Goal: Information Seeking & Learning: Learn about a topic

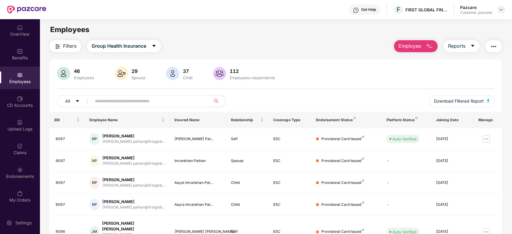
click at [498, 11] on div at bounding box center [500, 9] width 7 height 7
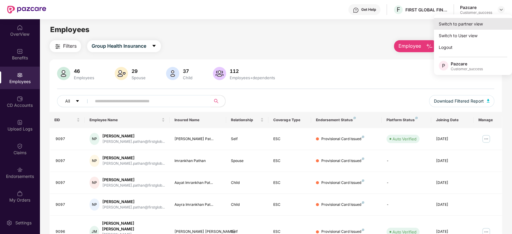
click at [463, 25] on div "Switch to partner view" at bounding box center [473, 24] width 78 height 12
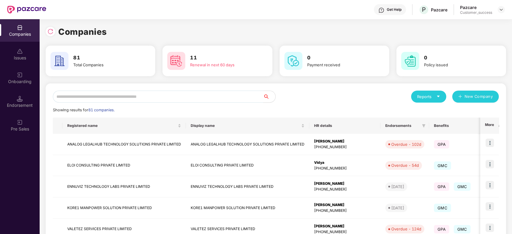
click at [145, 97] on input "text" at bounding box center [158, 97] width 210 height 12
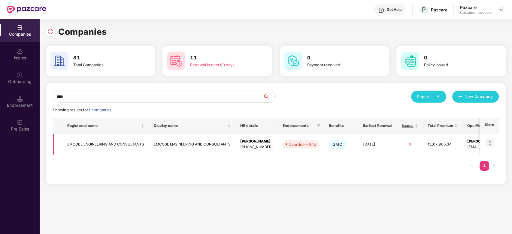
type input "****"
click at [488, 144] on img at bounding box center [489, 143] width 8 height 8
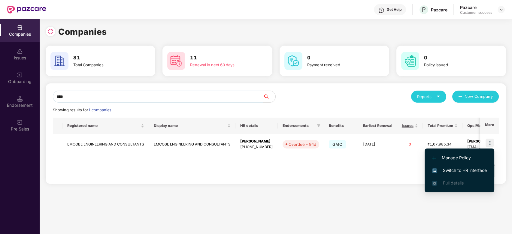
click at [453, 169] on span "Switch to HR interface" at bounding box center [459, 170] width 55 height 7
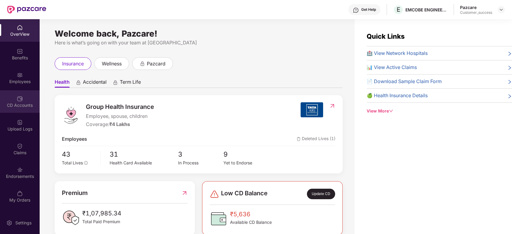
click at [22, 100] on img at bounding box center [20, 99] width 6 height 6
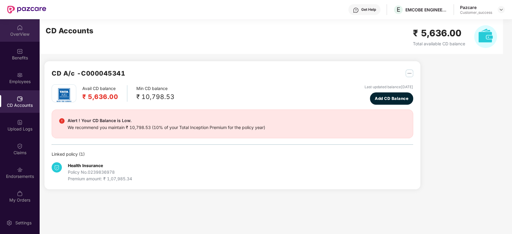
click at [13, 32] on div "OverView" at bounding box center [20, 34] width 40 height 6
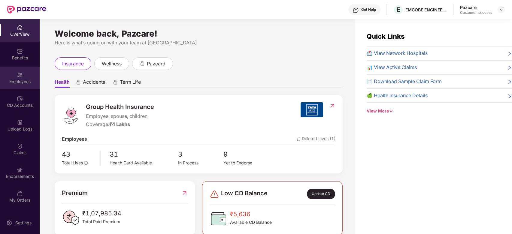
click at [20, 83] on div "Employees" at bounding box center [20, 82] width 40 height 6
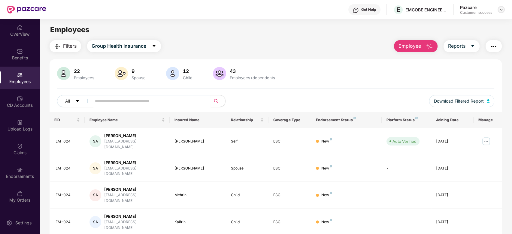
click at [501, 11] on img at bounding box center [500, 9] width 5 height 5
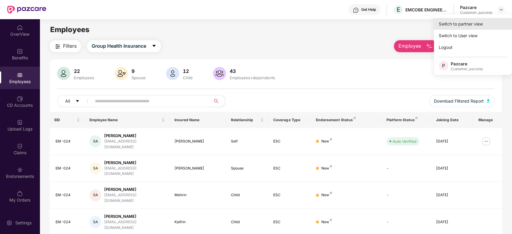
click at [462, 19] on div "Switch to partner view" at bounding box center [473, 24] width 78 height 12
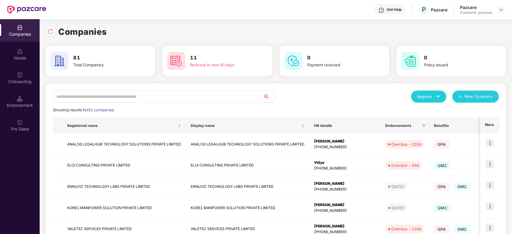
click at [197, 95] on input "text" at bounding box center [158, 97] width 210 height 12
type input "*"
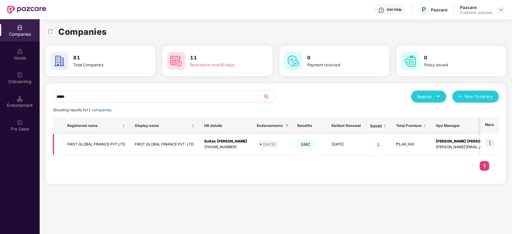
type input "*****"
click at [492, 142] on img at bounding box center [489, 143] width 8 height 8
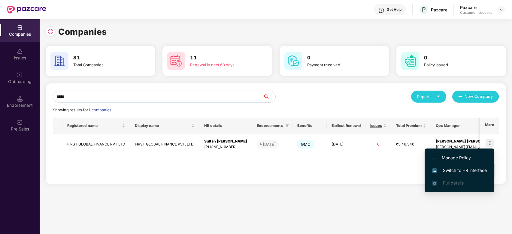
click at [432, 165] on li "Switch to HR interface" at bounding box center [459, 170] width 70 height 13
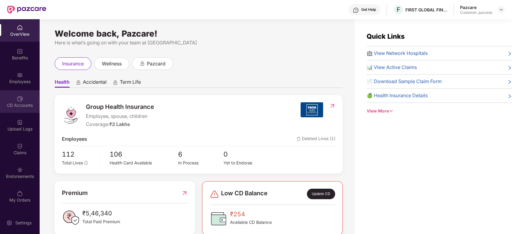
click at [21, 100] on img at bounding box center [20, 99] width 6 height 6
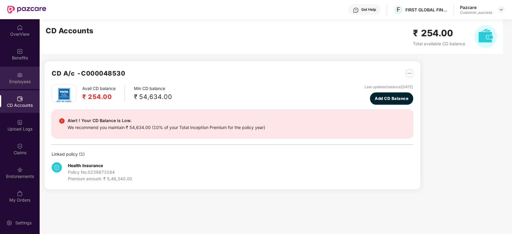
click at [21, 73] on img at bounding box center [20, 75] width 6 height 6
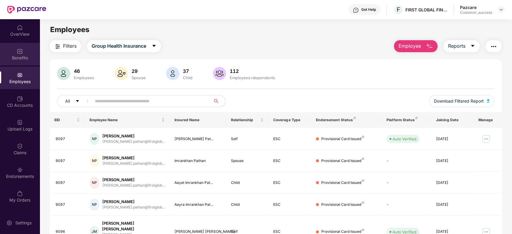
click at [24, 48] on div "Benefits" at bounding box center [20, 54] width 40 height 23
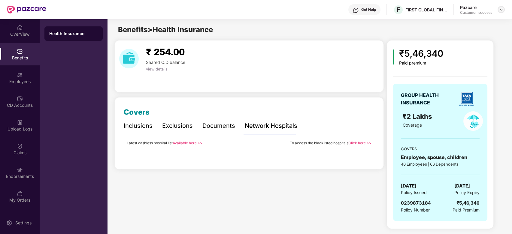
click at [503, 8] on div at bounding box center [500, 9] width 7 height 7
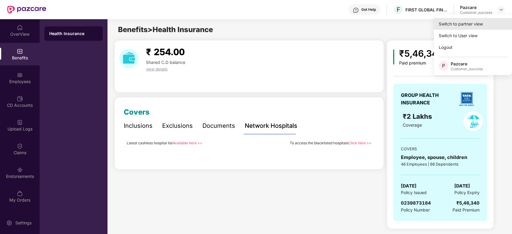
click at [467, 25] on div "Switch to partner view" at bounding box center [473, 24] width 78 height 12
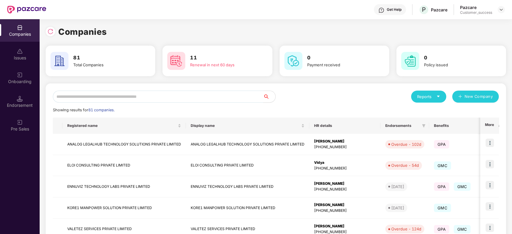
click at [166, 99] on input "text" at bounding box center [158, 97] width 210 height 12
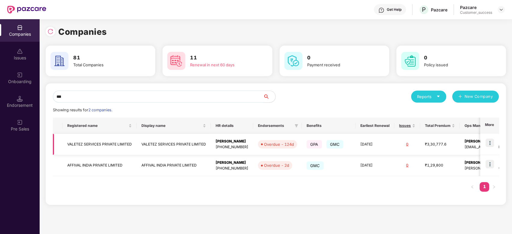
type input "***"
click at [493, 142] on img at bounding box center [489, 143] width 8 height 8
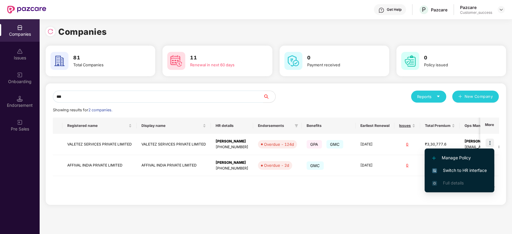
click at [453, 170] on span "Switch to HR interface" at bounding box center [459, 170] width 55 height 7
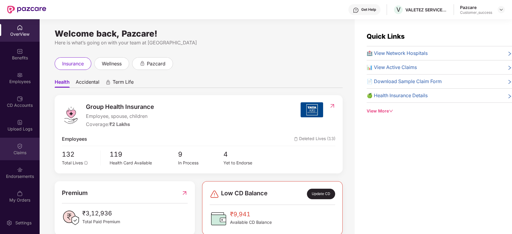
click at [20, 149] on div "Claims" at bounding box center [20, 149] width 40 height 23
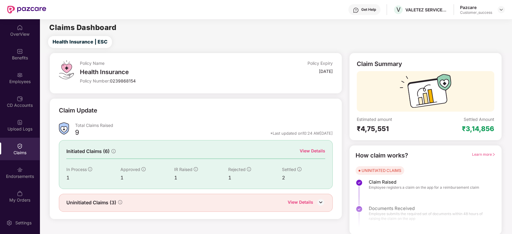
click at [320, 149] on div "View Details" at bounding box center [312, 151] width 26 height 7
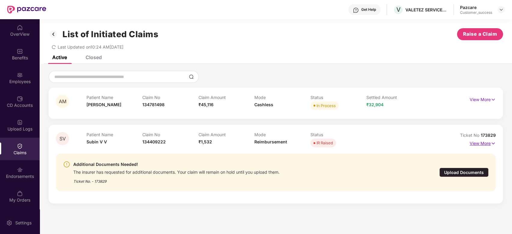
click at [476, 142] on p "View More" at bounding box center [482, 143] width 26 height 8
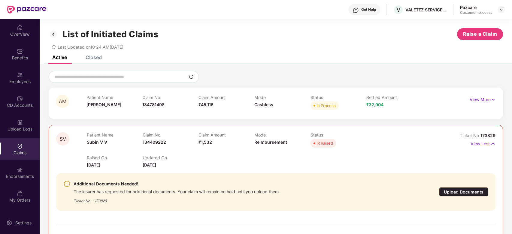
click at [454, 194] on div "Upload Documents" at bounding box center [463, 191] width 49 height 9
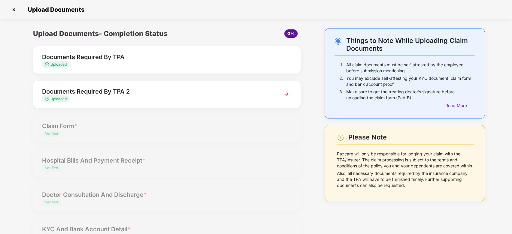
click at [13, 8] on img at bounding box center [14, 10] width 10 height 10
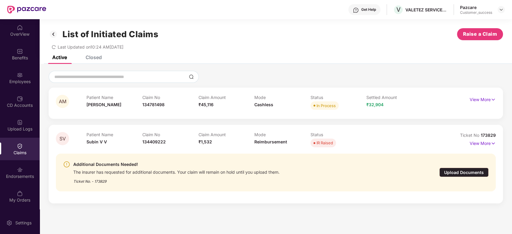
click at [452, 170] on div "Upload Documents" at bounding box center [463, 172] width 49 height 9
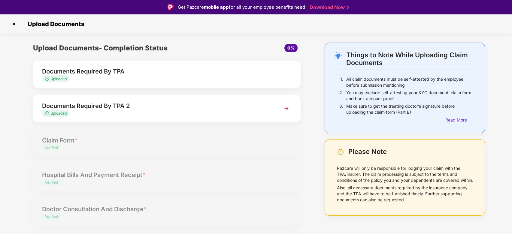
click at [285, 107] on img at bounding box center [286, 108] width 11 height 11
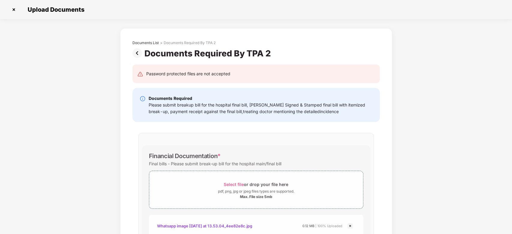
click at [12, 11] on img at bounding box center [14, 10] width 10 height 10
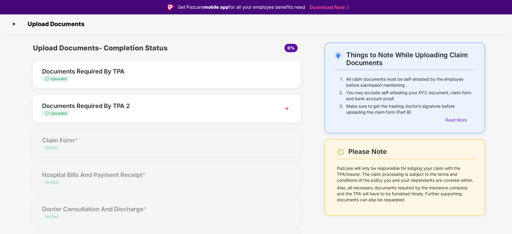
click at [12, 22] on img at bounding box center [14, 24] width 10 height 10
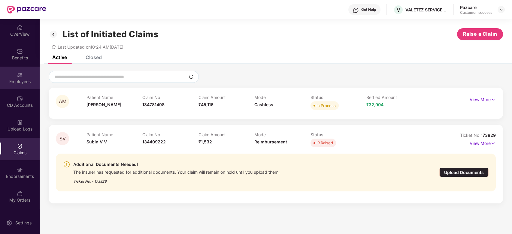
click at [19, 86] on div "Employees" at bounding box center [20, 78] width 40 height 23
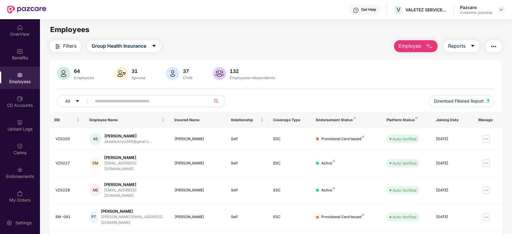
click at [122, 103] on input "text" at bounding box center [149, 101] width 108 height 9
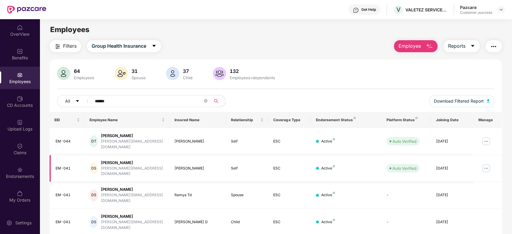
type input "******"
click at [489, 164] on img at bounding box center [486, 169] width 10 height 10
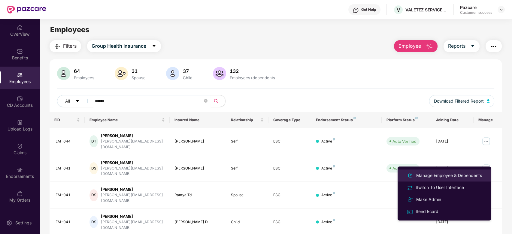
click at [424, 175] on div "Manage Employee & Dependents" at bounding box center [449, 175] width 68 height 7
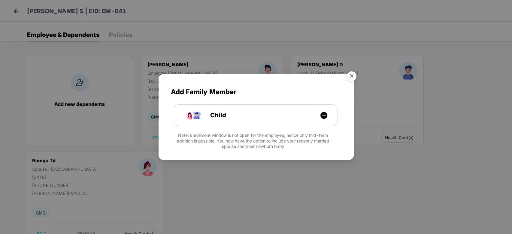
click at [352, 78] on img "Close" at bounding box center [351, 77] width 17 height 17
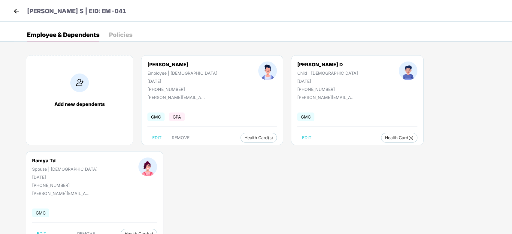
click at [17, 13] on img at bounding box center [16, 11] width 9 height 9
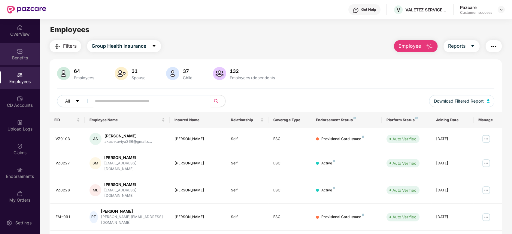
click at [19, 55] on div "Benefits" at bounding box center [20, 58] width 40 height 6
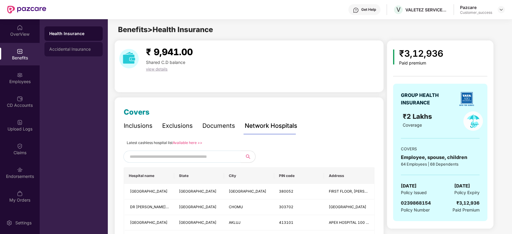
click at [72, 49] on div "Accidental Insurance" at bounding box center [73, 49] width 49 height 5
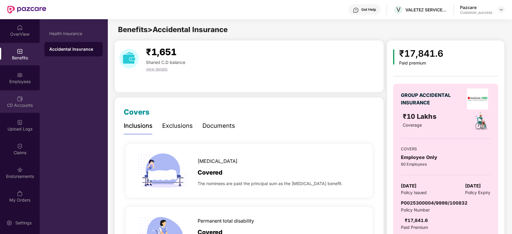
click at [21, 101] on img at bounding box center [20, 99] width 6 height 6
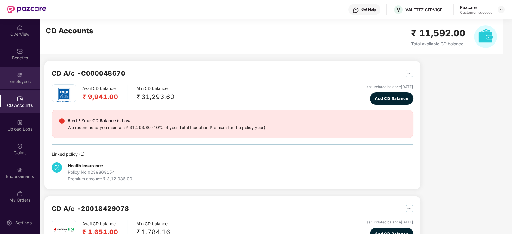
click at [22, 77] on img at bounding box center [20, 75] width 6 height 6
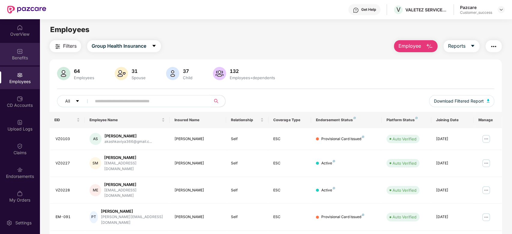
click at [23, 50] on div "Benefits" at bounding box center [20, 54] width 40 height 23
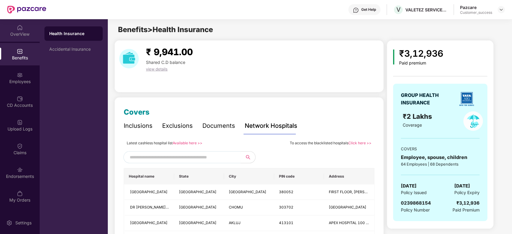
click at [23, 31] on div "OverView" at bounding box center [20, 34] width 40 height 6
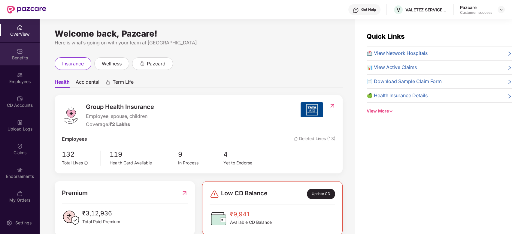
click at [19, 53] on img at bounding box center [20, 51] width 6 height 6
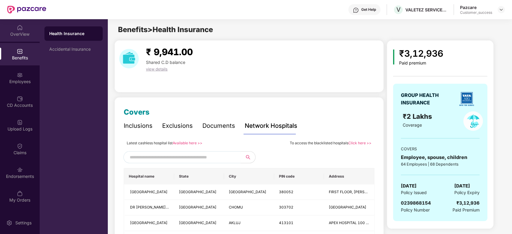
click at [23, 25] on div "OverView" at bounding box center [20, 30] width 40 height 23
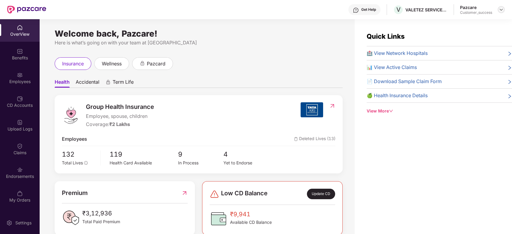
click at [500, 11] on img at bounding box center [500, 9] width 5 height 5
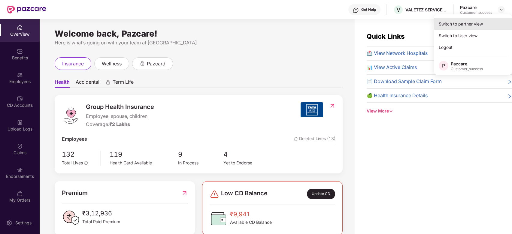
click at [467, 23] on div "Switch to partner view" at bounding box center [473, 24] width 78 height 12
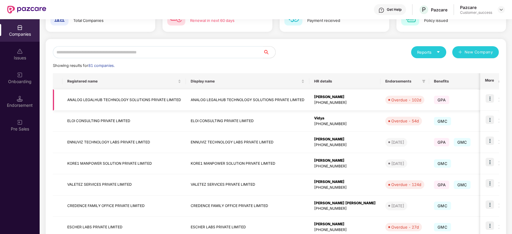
scroll to position [44, 0]
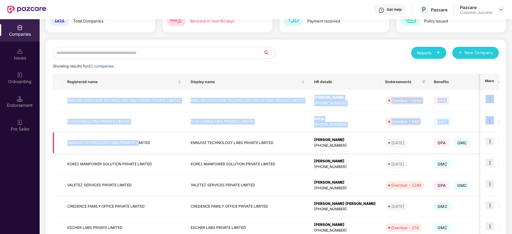
drag, startPoint x: 67, startPoint y: 95, endPoint x: 140, endPoint y: 152, distance: 92.3
click at [140, 152] on tbody "ANALOG LEGALHUB TECHNOLOGY SOLUTIONS PRIVATE LIMITED ANALOG LEGALHUB TECHNOLOGY…" at bounding box center [380, 196] width 654 height 212
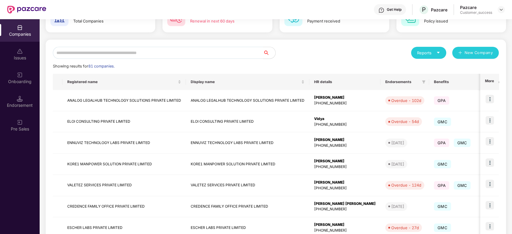
click at [172, 63] on div "Showing results for 81 companies." at bounding box center [276, 66] width 446 height 6
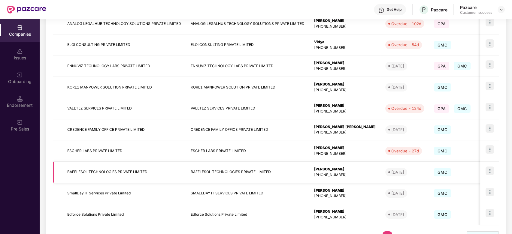
scroll to position [145, 0]
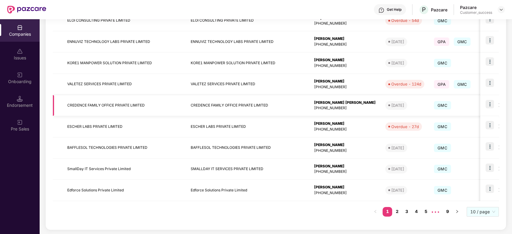
click at [98, 104] on td "CREDENCE FAMILY OFFICE PRIVATE LIMITED" at bounding box center [123, 105] width 123 height 21
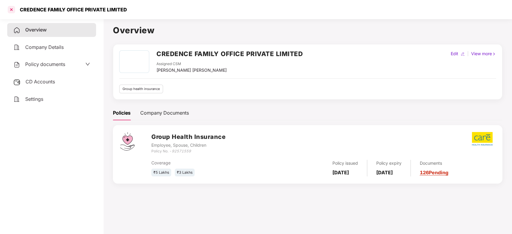
click at [12, 8] on div at bounding box center [12, 10] width 10 height 10
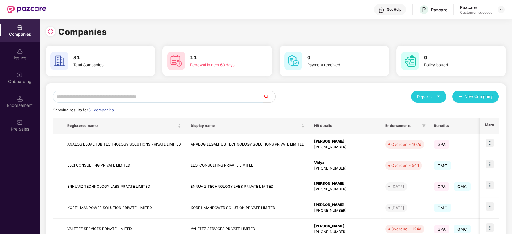
click at [82, 95] on input "text" at bounding box center [158, 97] width 210 height 12
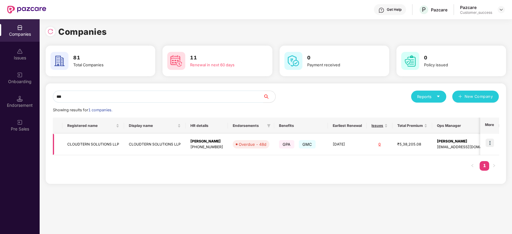
type input "***"
click at [494, 143] on img at bounding box center [489, 143] width 8 height 8
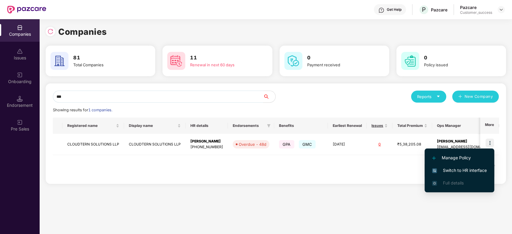
click at [461, 172] on span "Switch to HR interface" at bounding box center [459, 170] width 55 height 7
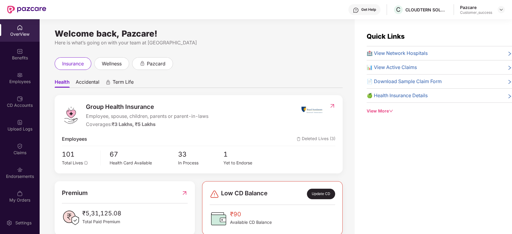
click at [18, 79] on div "Employees" at bounding box center [20, 82] width 40 height 6
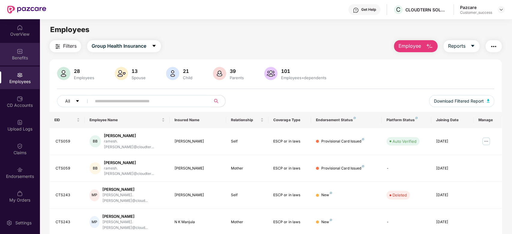
click at [21, 52] on img at bounding box center [20, 51] width 6 height 6
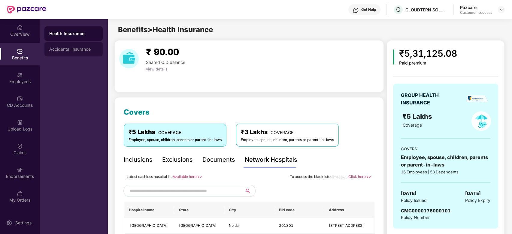
click at [67, 48] on div "Accidental Insurance" at bounding box center [73, 49] width 49 height 5
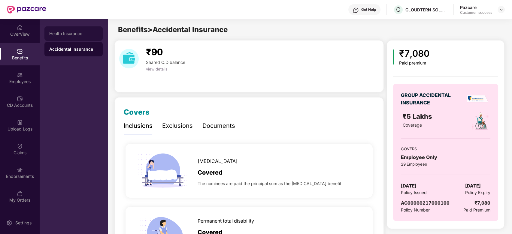
click at [67, 37] on div "Health Insurance" at bounding box center [73, 33] width 58 height 14
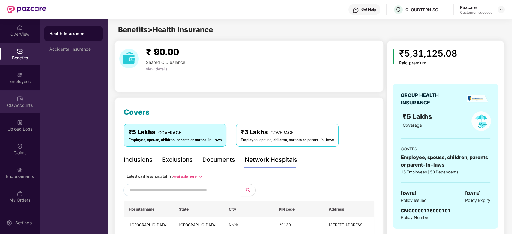
click at [17, 102] on div "CD Accounts" at bounding box center [20, 105] width 40 height 6
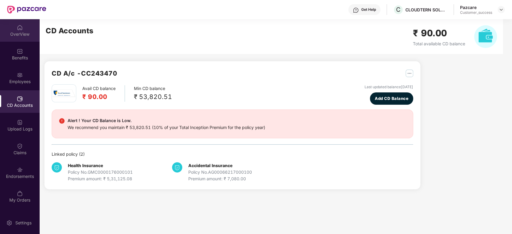
click at [19, 35] on div "OverView" at bounding box center [20, 34] width 40 height 6
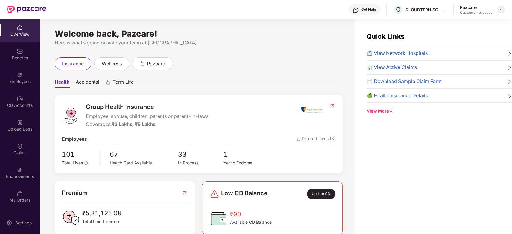
click at [498, 9] on img at bounding box center [500, 9] width 5 height 5
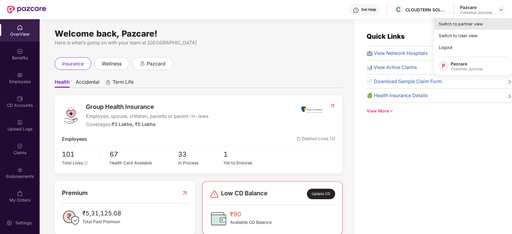
click at [473, 24] on div "Switch to partner view" at bounding box center [473, 24] width 78 height 12
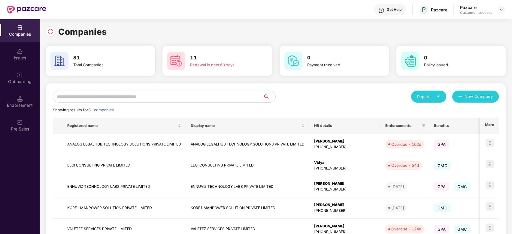
click at [226, 94] on input "text" at bounding box center [158, 97] width 210 height 12
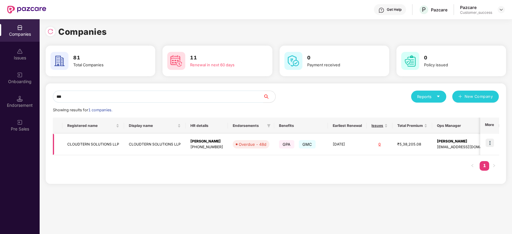
type input "***"
click at [489, 142] on img at bounding box center [489, 143] width 8 height 8
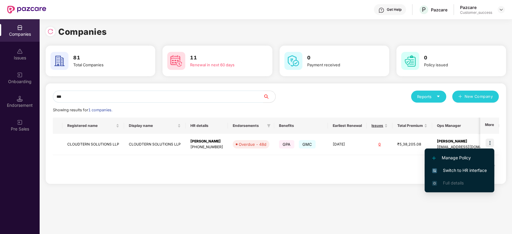
click at [441, 169] on span "Switch to HR interface" at bounding box center [459, 170] width 55 height 7
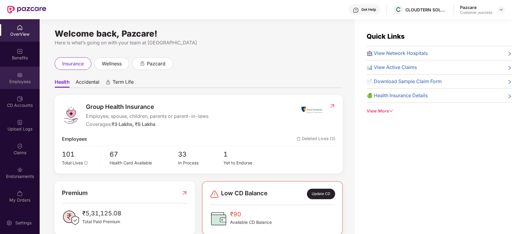
click at [15, 80] on div "Employees" at bounding box center [20, 82] width 40 height 6
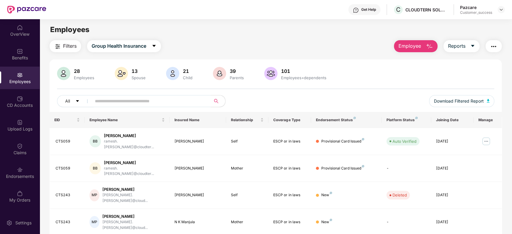
click at [110, 103] on input "text" at bounding box center [149, 101] width 108 height 9
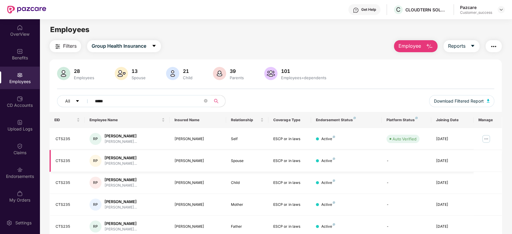
scroll to position [25, 0]
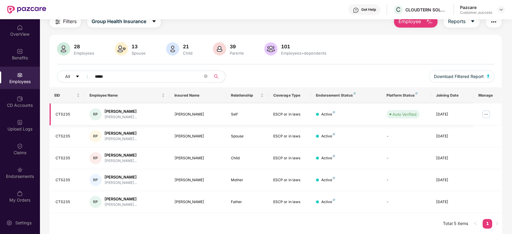
type input "*****"
click at [487, 113] on img at bounding box center [486, 115] width 10 height 10
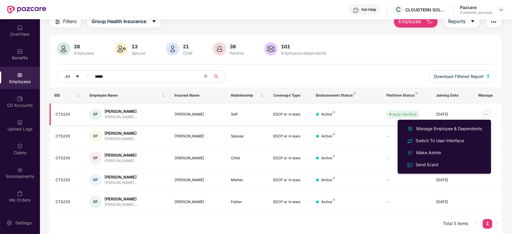
scroll to position [0, 0]
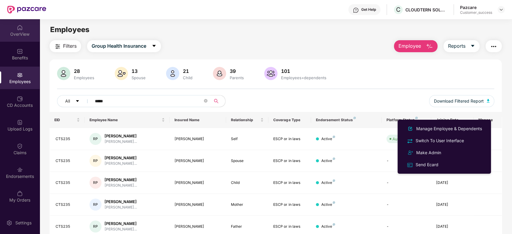
click at [24, 35] on div "OverView" at bounding box center [20, 34] width 40 height 6
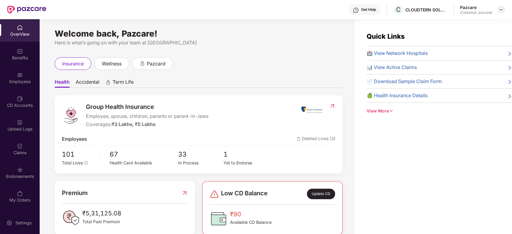
click at [502, 11] on img at bounding box center [500, 9] width 5 height 5
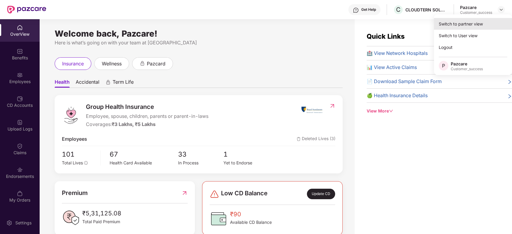
click at [470, 26] on div "Switch to partner view" at bounding box center [473, 24] width 78 height 12
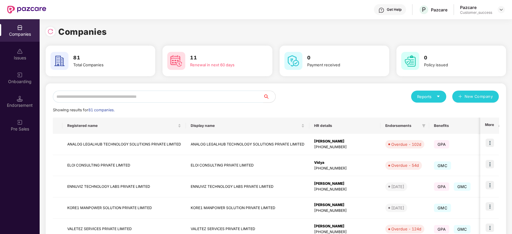
click at [118, 102] on input "text" at bounding box center [158, 97] width 210 height 12
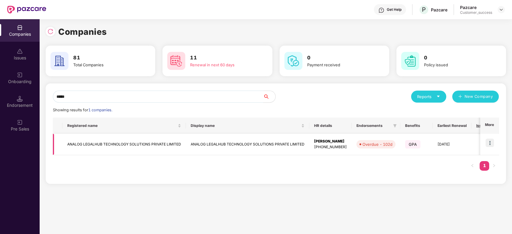
type input "*****"
click at [491, 143] on img at bounding box center [489, 143] width 8 height 8
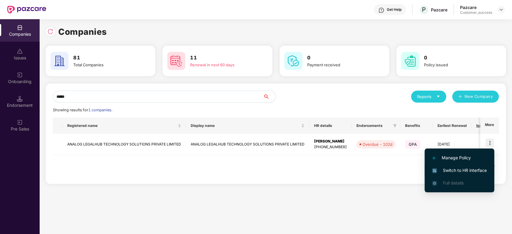
click at [452, 167] on span "Switch to HR interface" at bounding box center [459, 170] width 55 height 7
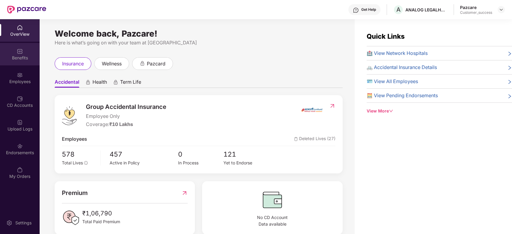
click at [19, 54] on img at bounding box center [20, 51] width 6 height 6
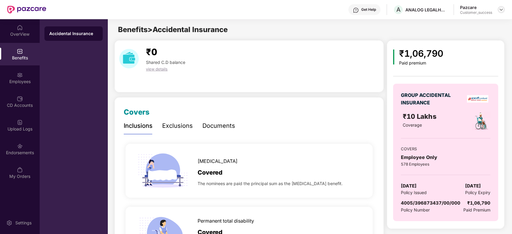
click at [499, 8] on img at bounding box center [500, 9] width 5 height 5
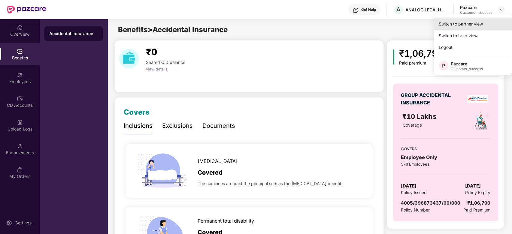
click at [450, 21] on div "Switch to partner view" at bounding box center [473, 24] width 78 height 12
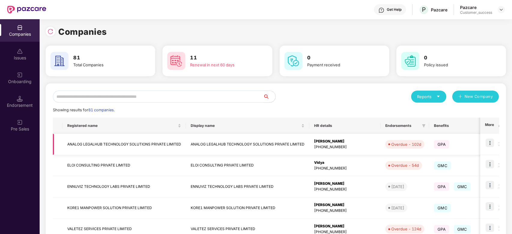
click at [164, 143] on td "ANALOG LEGALHUB TECHNOLOGY SOLUTIONS PRIVATE LIMITED" at bounding box center [123, 144] width 123 height 21
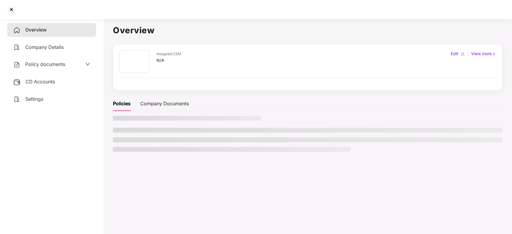
click at [164, 143] on ul at bounding box center [307, 140] width 389 height 24
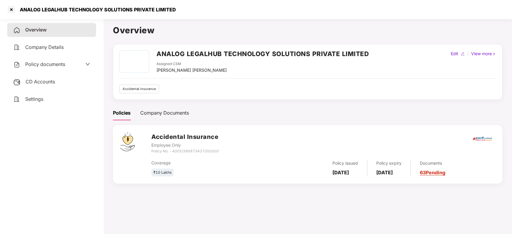
click at [55, 61] on div "Policy documents" at bounding box center [39, 65] width 52 height 8
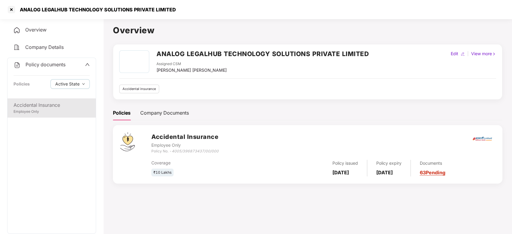
click at [32, 111] on div "Employee Only" at bounding box center [52, 112] width 76 height 6
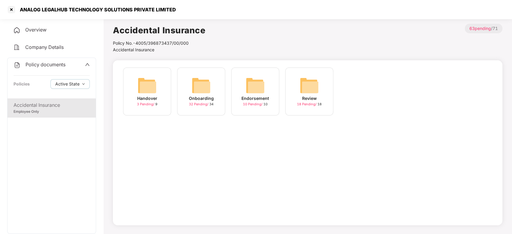
click at [210, 79] on img at bounding box center [200, 85] width 19 height 19
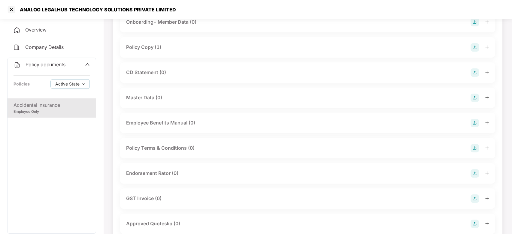
scroll to position [45, 0]
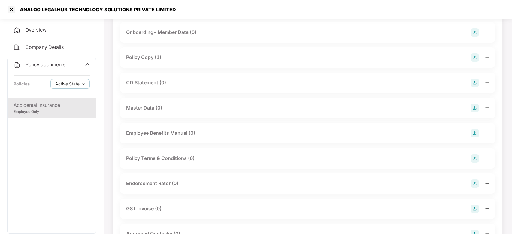
click at [51, 45] on span "Company Details" at bounding box center [44, 47] width 38 height 6
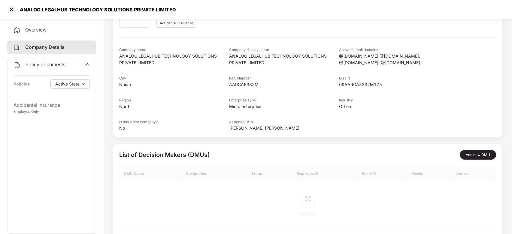
scroll to position [28, 0]
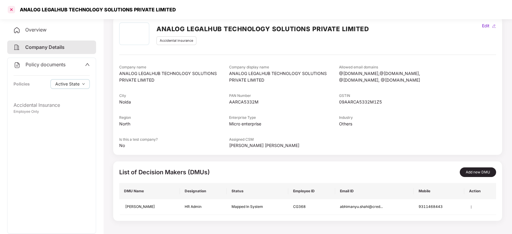
click at [8, 8] on div at bounding box center [12, 10] width 10 height 10
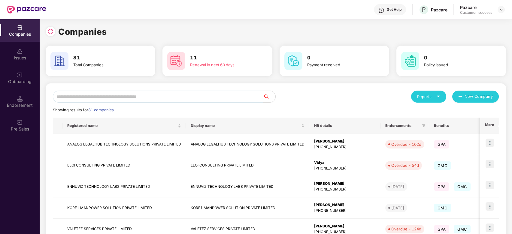
scroll to position [0, 0]
click at [117, 91] on input "text" at bounding box center [158, 97] width 210 height 12
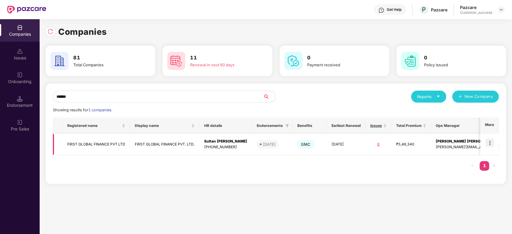
type input "*****"
click at [490, 142] on img at bounding box center [489, 143] width 8 height 8
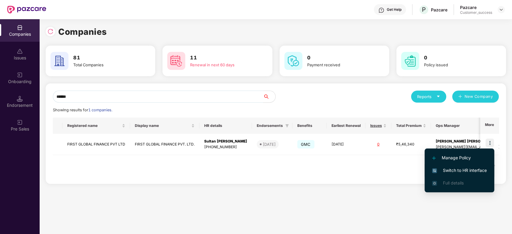
click at [438, 169] on span "Switch to HR interface" at bounding box center [459, 170] width 55 height 7
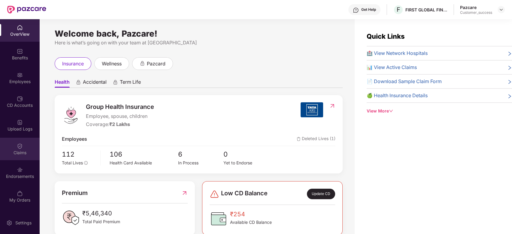
click at [20, 151] on div "Claims" at bounding box center [20, 153] width 40 height 6
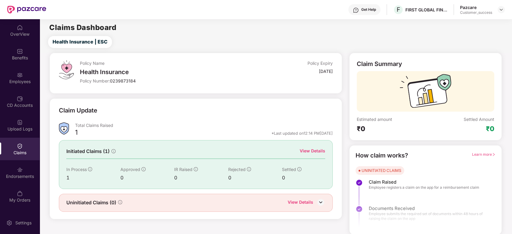
click at [308, 149] on div "View Details" at bounding box center [312, 151] width 26 height 7
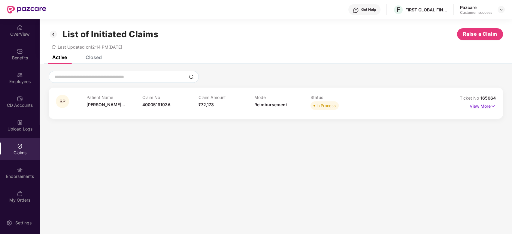
click at [484, 106] on p "View More" at bounding box center [482, 105] width 26 height 8
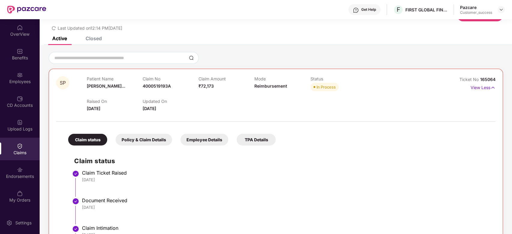
scroll to position [18, 0]
click at [140, 143] on div "Policy & Claim Details" at bounding box center [144, 140] width 56 height 12
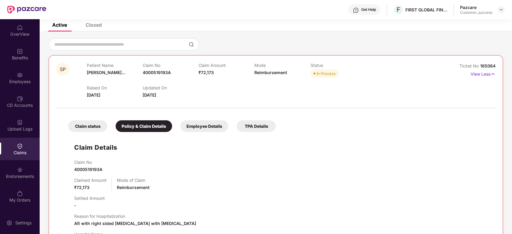
scroll to position [13, 0]
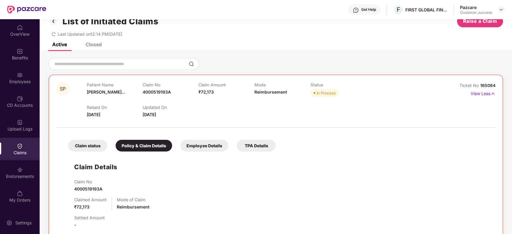
click at [204, 146] on div "Employee Details" at bounding box center [204, 146] width 48 height 12
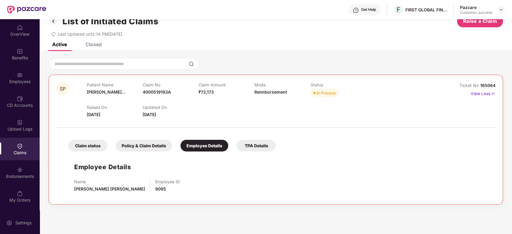
click at [251, 146] on div "TPA Details" at bounding box center [255, 146] width 39 height 12
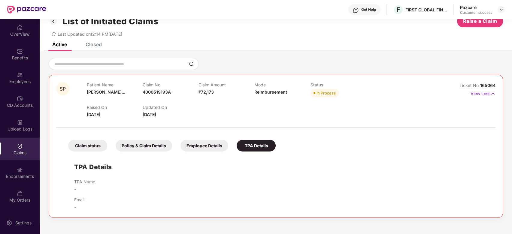
scroll to position [0, 0]
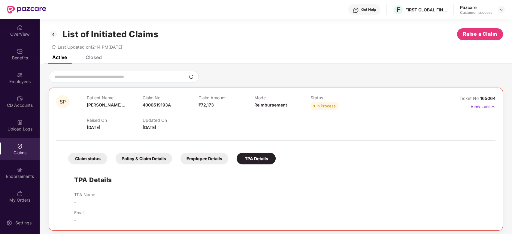
click at [90, 55] on div "List of Initiated Claims Raise a Claim Last Updated on 12:14 PM[DATE]" at bounding box center [276, 37] width 472 height 36
click at [92, 57] on div "Closed" at bounding box center [94, 57] width 16 height 6
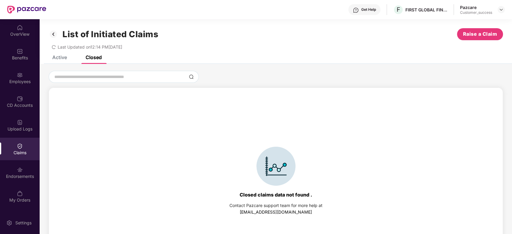
click at [65, 55] on div "List of Initiated Claims Raise a Claim Last Updated on 12:14 PM[DATE]" at bounding box center [276, 37] width 472 height 36
click at [62, 56] on div "Active" at bounding box center [59, 57] width 15 height 6
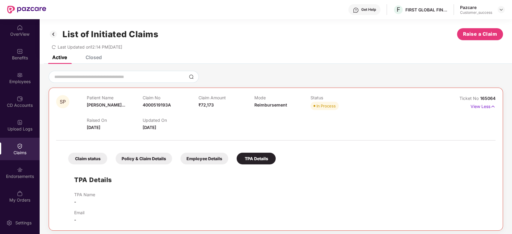
click at [55, 36] on img at bounding box center [54, 34] width 10 height 10
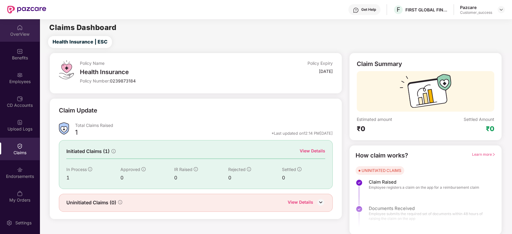
click at [23, 29] on div "OverView" at bounding box center [20, 30] width 40 height 23
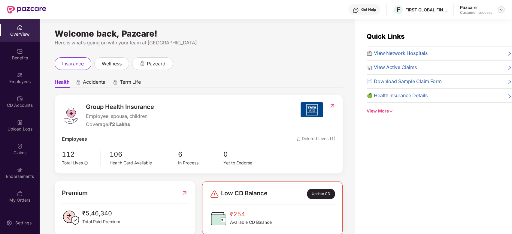
click at [499, 10] on img at bounding box center [500, 9] width 5 height 5
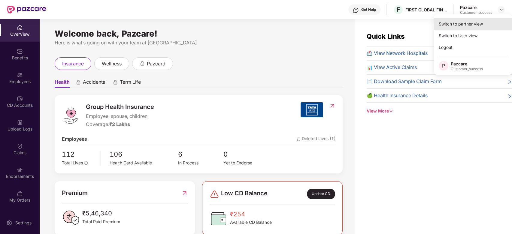
click at [458, 23] on div "Switch to partner view" at bounding box center [473, 24] width 78 height 12
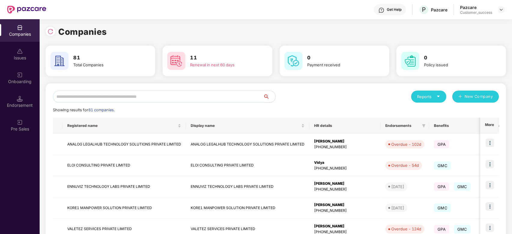
click at [112, 96] on input "text" at bounding box center [158, 97] width 210 height 12
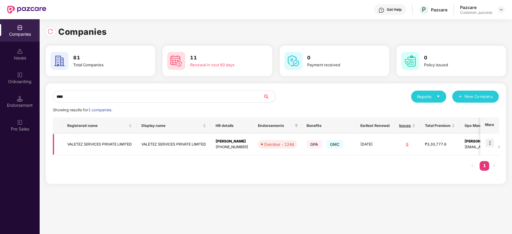
type input "****"
click at [490, 145] on img at bounding box center [489, 143] width 8 height 8
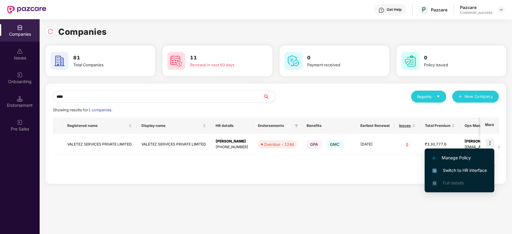
click at [446, 169] on span "Switch to HR interface" at bounding box center [459, 170] width 55 height 7
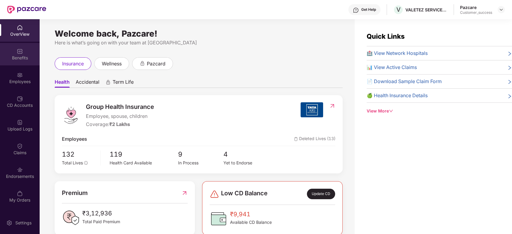
click at [19, 54] on div "Benefits" at bounding box center [20, 54] width 40 height 23
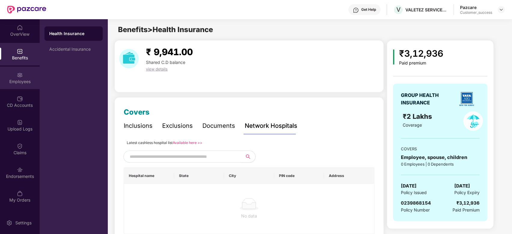
click at [22, 81] on div "Employees" at bounding box center [20, 82] width 40 height 6
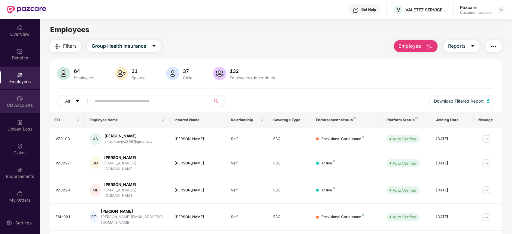
click at [18, 105] on div "CD Accounts" at bounding box center [20, 105] width 40 height 6
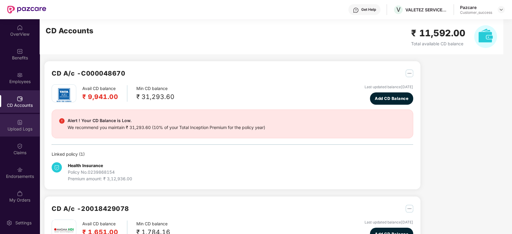
click at [15, 124] on div "Upload Logs" at bounding box center [20, 125] width 40 height 23
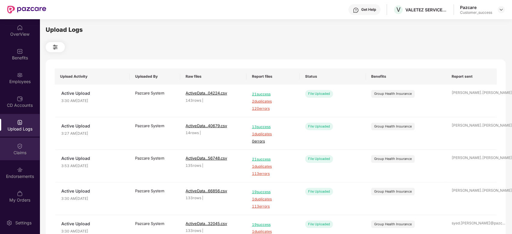
click at [22, 150] on div "Claims" at bounding box center [20, 153] width 40 height 6
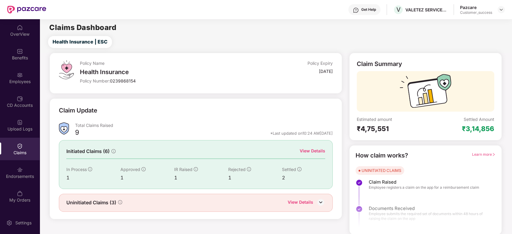
click at [310, 152] on div "View Details" at bounding box center [312, 151] width 26 height 7
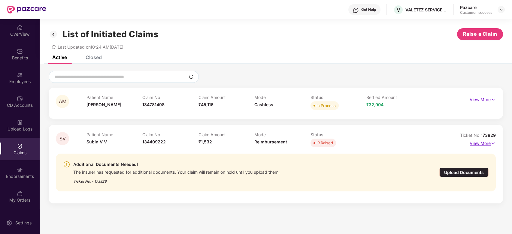
click at [485, 143] on p "View More" at bounding box center [482, 143] width 26 height 8
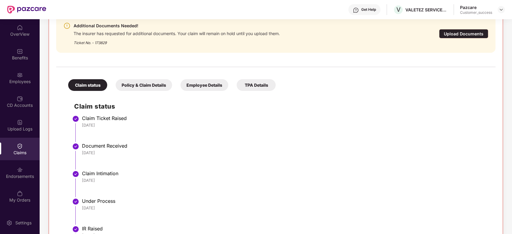
scroll to position [207, 0]
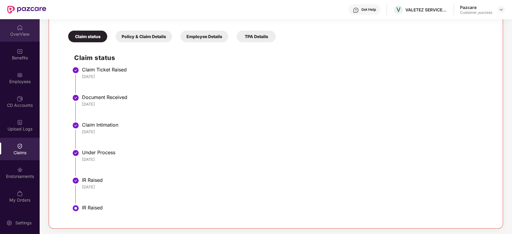
click at [20, 33] on div "OverView" at bounding box center [20, 34] width 40 height 6
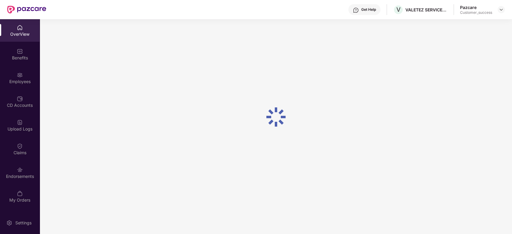
scroll to position [19, 0]
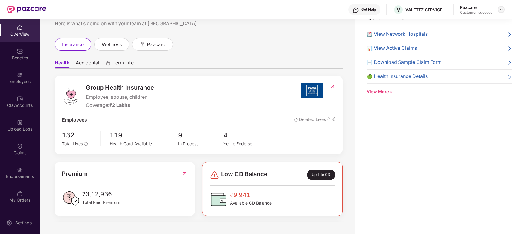
click at [499, 8] on img at bounding box center [500, 9] width 5 height 5
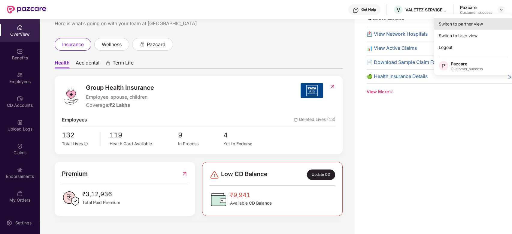
click at [448, 25] on div "Switch to partner view" at bounding box center [473, 24] width 78 height 12
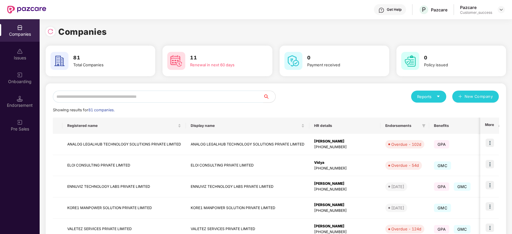
click at [178, 97] on input "text" at bounding box center [158, 97] width 210 height 12
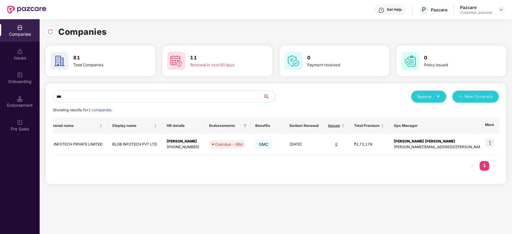
scroll to position [0, 0]
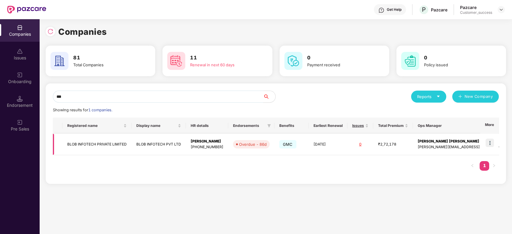
type input "***"
click at [488, 145] on img at bounding box center [489, 143] width 8 height 8
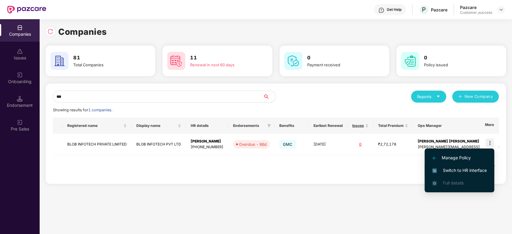
click at [456, 169] on span "Switch to HR interface" at bounding box center [459, 170] width 55 height 7
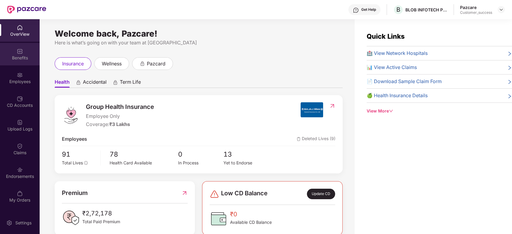
click at [13, 50] on div "Benefits" at bounding box center [20, 54] width 40 height 23
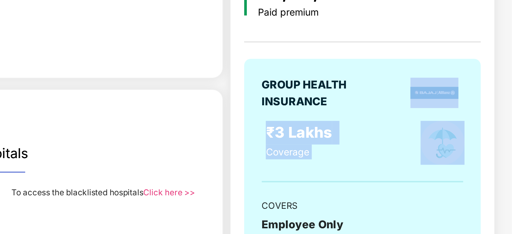
drag, startPoint x: 465, startPoint y: 91, endPoint x: 489, endPoint y: 109, distance: 29.6
click at [489, 109] on div "GROUP HEALTH INSURANCE ₹3 Lakhs Coverage COVERS Employee Only 91 Employees [DAT…" at bounding box center [445, 161] width 105 height 155
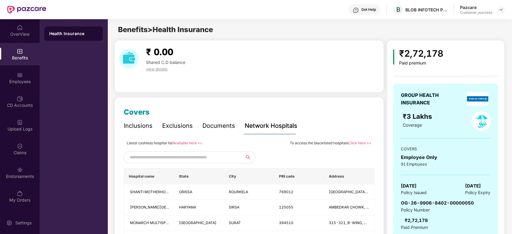
click at [20, 55] on div "Benefits" at bounding box center [20, 58] width 40 height 6
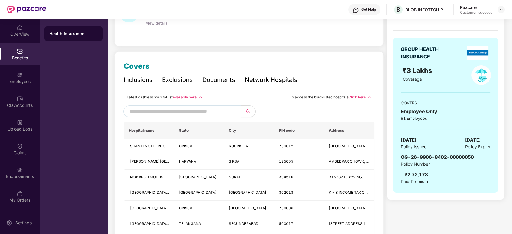
click at [137, 85] on div "Inclusions" at bounding box center [138, 80] width 29 height 17
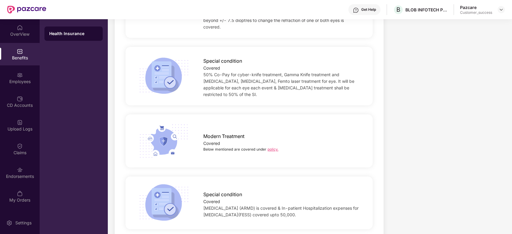
scroll to position [678, 0]
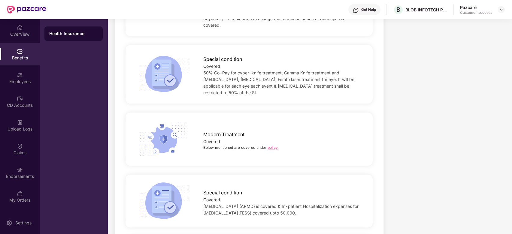
click at [272, 148] on link "policy." at bounding box center [272, 147] width 11 height 5
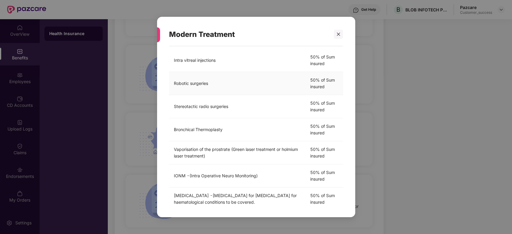
scroll to position [154, 0]
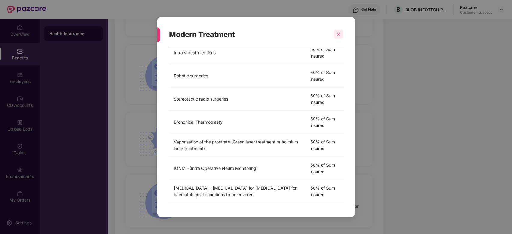
click at [336, 36] on div at bounding box center [338, 34] width 9 height 9
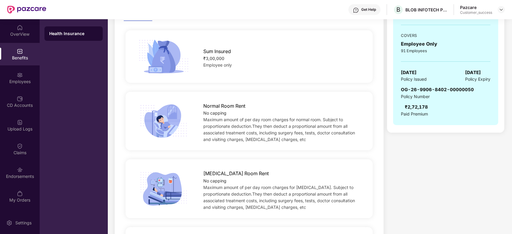
scroll to position [0, 0]
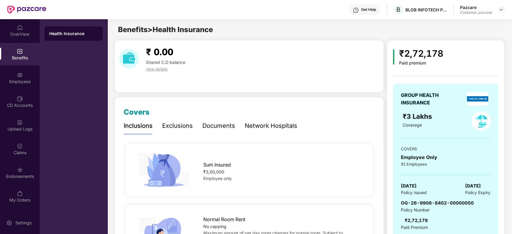
click at [178, 127] on div "Exclusions" at bounding box center [177, 125] width 31 height 9
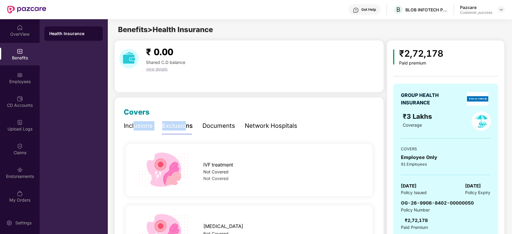
drag, startPoint x: 186, startPoint y: 124, endPoint x: 134, endPoint y: 124, distance: 51.6
click at [134, 124] on div "Inclusions Exclusions Documents Network Hospitals" at bounding box center [210, 126] width 173 height 17
click at [134, 124] on div "Inclusions" at bounding box center [138, 125] width 29 height 9
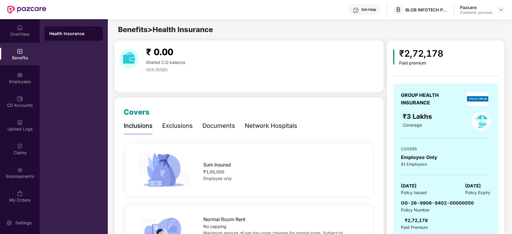
click at [174, 124] on div "Exclusions" at bounding box center [177, 125] width 31 height 9
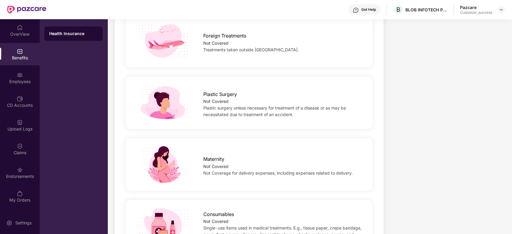
scroll to position [568, 0]
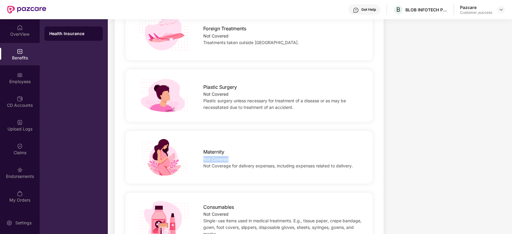
drag, startPoint x: 247, startPoint y: 155, endPoint x: 271, endPoint y: 167, distance: 26.7
click at [271, 167] on div "Maternity Not Covered Not Coverage for delivery expenses, including expenses re…" at bounding box center [282, 157] width 177 height 24
click at [239, 165] on span "Not Coverage for delivery expenses, including expenses related to delivery." at bounding box center [277, 165] width 149 height 5
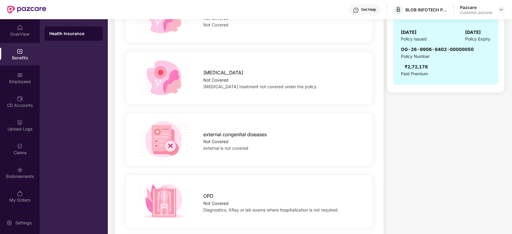
scroll to position [0, 0]
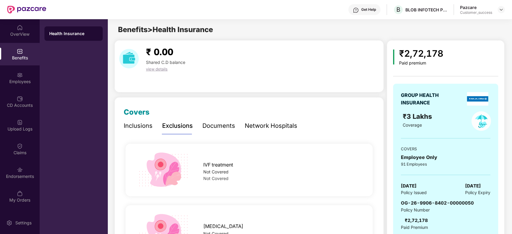
click at [143, 128] on div "Inclusions" at bounding box center [138, 125] width 29 height 9
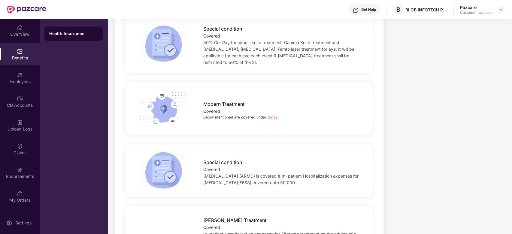
scroll to position [709, 0]
click at [273, 114] on link "policy." at bounding box center [272, 116] width 11 height 5
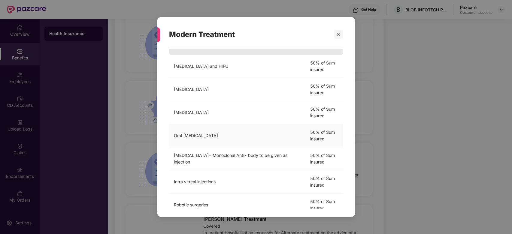
scroll to position [0, 0]
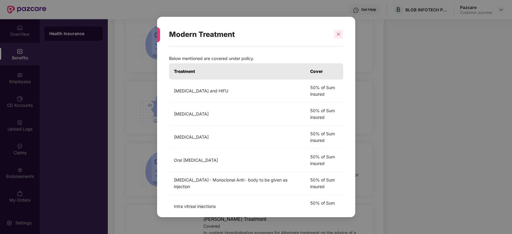
click at [336, 37] on div at bounding box center [338, 34] width 9 height 9
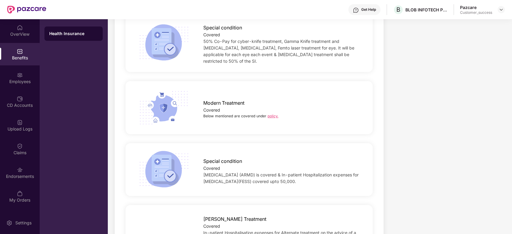
click at [21, 42] on div "OverView Benefits Employees CD Accounts Upload Logs Claims Endorsements My Orde…" at bounding box center [20, 114] width 40 height 190
click at [21, 32] on div "OverView" at bounding box center [20, 34] width 40 height 6
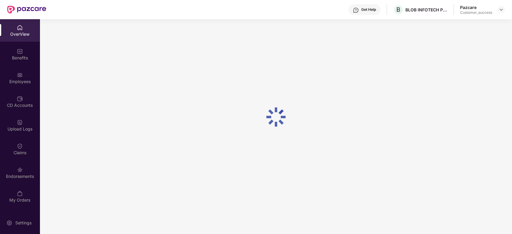
scroll to position [19, 0]
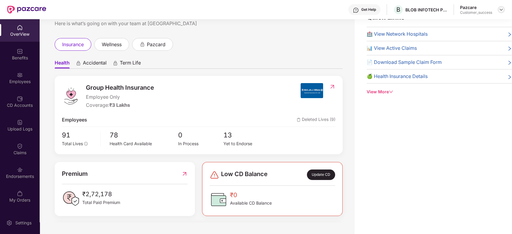
click at [503, 7] on img at bounding box center [500, 9] width 5 height 5
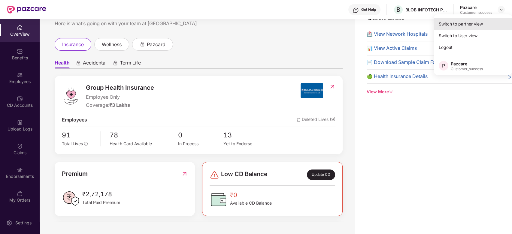
click at [474, 22] on div "Switch to partner view" at bounding box center [473, 24] width 78 height 12
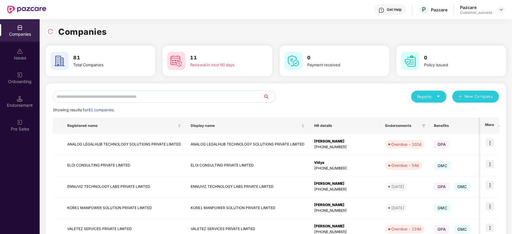
click at [187, 95] on input "text" at bounding box center [158, 97] width 210 height 12
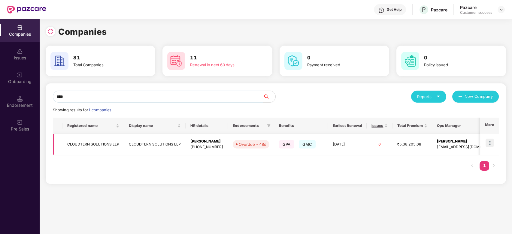
type input "****"
click at [90, 145] on td "CLOUDTERN SOLUTIONS LLP" at bounding box center [93, 144] width 62 height 21
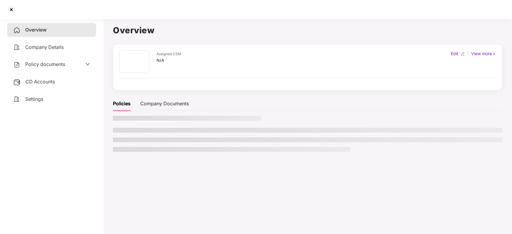
click at [90, 145] on div "Overview Company Details Policy documents CD Accounts Settings" at bounding box center [51, 125] width 89 height 204
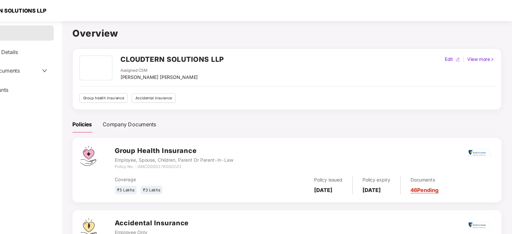
scroll to position [0, 0]
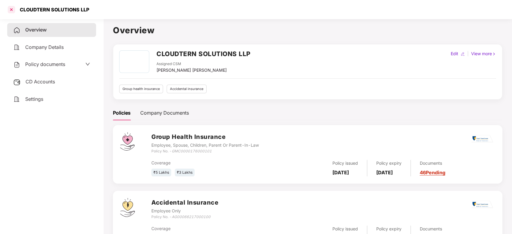
click at [15, 9] on div at bounding box center [12, 10] width 10 height 10
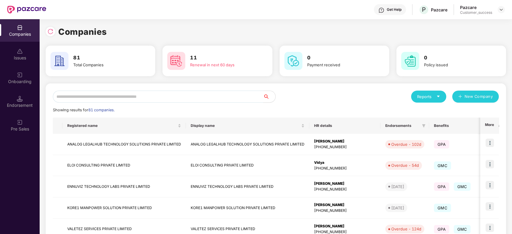
click at [128, 97] on input "text" at bounding box center [158, 97] width 210 height 12
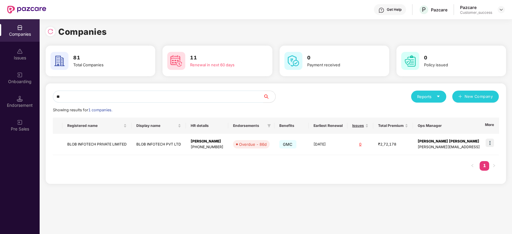
type input "*"
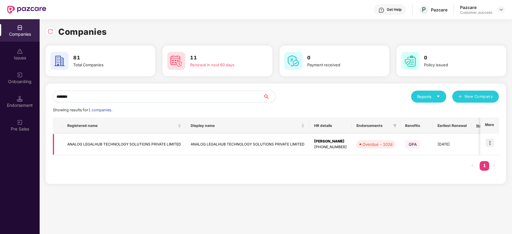
type input "******"
click at [494, 144] on img at bounding box center [489, 143] width 8 height 8
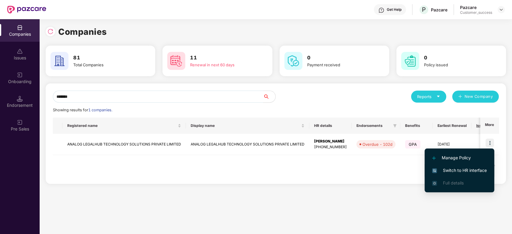
click at [461, 168] on span "Switch to HR interface" at bounding box center [459, 170] width 55 height 7
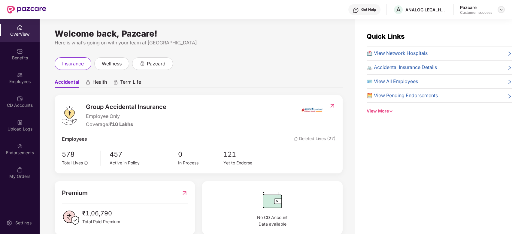
click at [499, 11] on img at bounding box center [500, 9] width 5 height 5
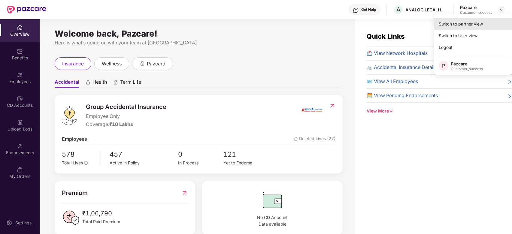
click at [465, 23] on div "Switch to partner view" at bounding box center [473, 24] width 78 height 12
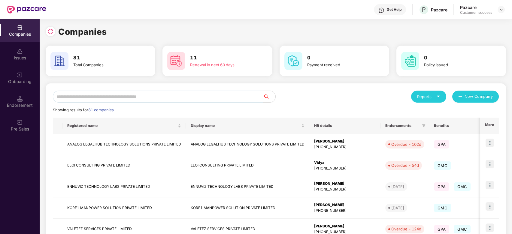
click at [213, 98] on input "text" at bounding box center [158, 97] width 210 height 12
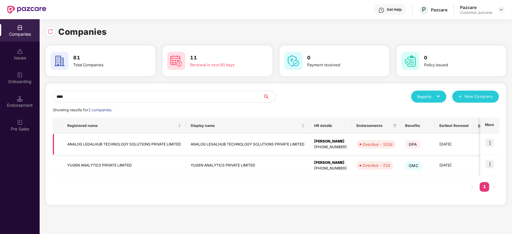
type input "****"
click at [106, 141] on td "ANALOG LEGALHUB TECHNOLOGY SOLUTIONS PRIVATE LIMITED" at bounding box center [123, 144] width 123 height 21
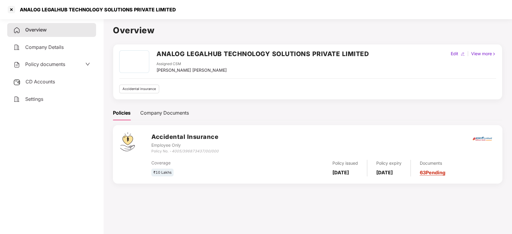
click at [71, 65] on div "Policy documents" at bounding box center [51, 65] width 77 height 8
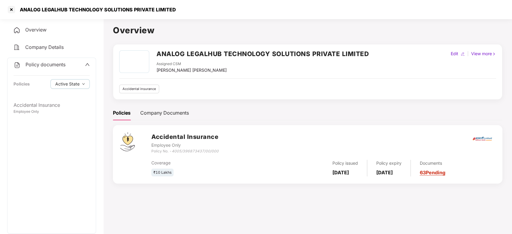
click at [61, 62] on span "Policy documents" at bounding box center [46, 65] width 40 height 6
click at [62, 63] on span "Policy documents" at bounding box center [45, 64] width 40 height 6
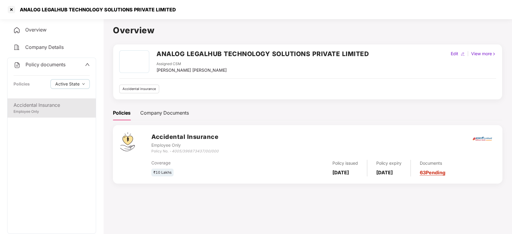
click at [48, 110] on div "Employee Only" at bounding box center [52, 112] width 76 height 6
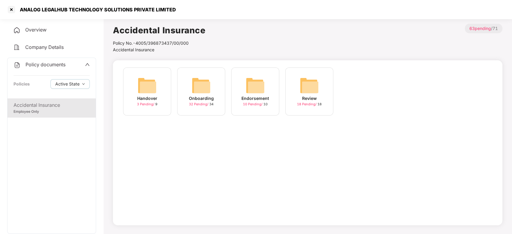
click at [206, 93] on img at bounding box center [200, 85] width 19 height 19
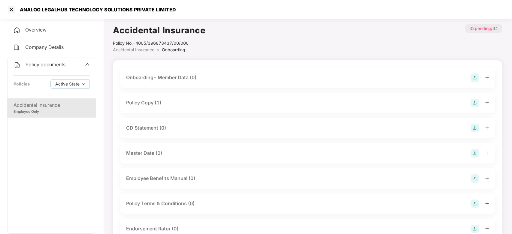
click at [43, 44] on span "Company Details" at bounding box center [44, 47] width 38 height 6
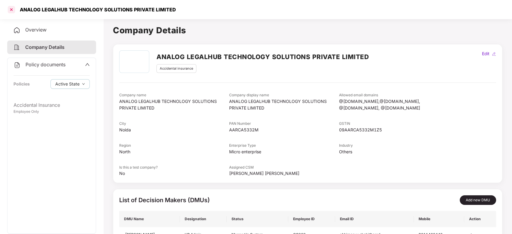
click at [11, 13] on div at bounding box center [12, 10] width 10 height 10
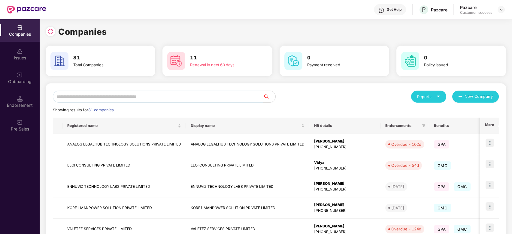
click at [139, 95] on input "text" at bounding box center [158, 97] width 210 height 12
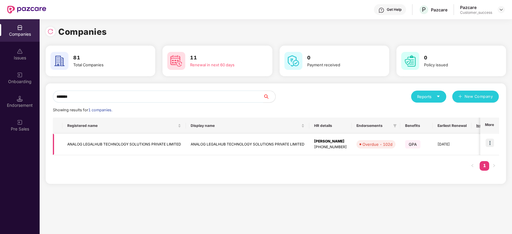
type input "******"
click at [490, 146] on img at bounding box center [489, 143] width 8 height 8
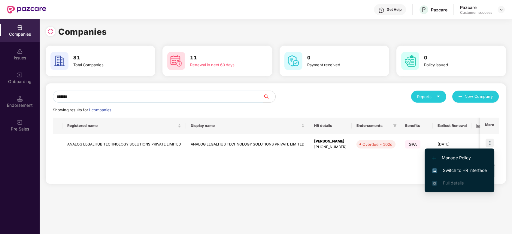
click at [463, 170] on span "Switch to HR interface" at bounding box center [459, 170] width 55 height 7
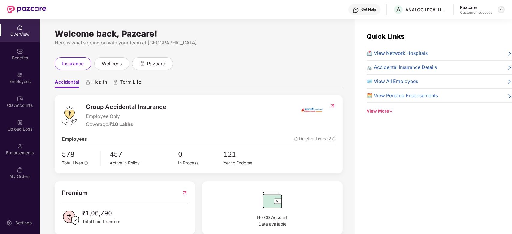
click at [504, 11] on div at bounding box center [500, 9] width 7 height 7
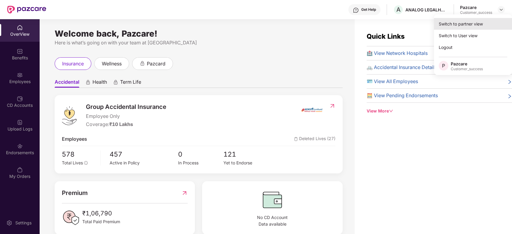
click at [468, 23] on div "Switch to partner view" at bounding box center [473, 24] width 78 height 12
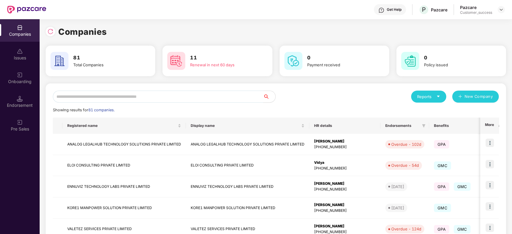
click at [182, 92] on input "text" at bounding box center [158, 97] width 210 height 12
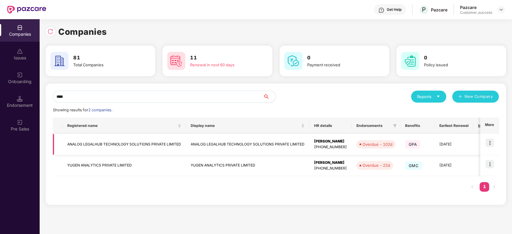
type input "****"
click at [126, 149] on td "ANALOG LEGALHUB TECHNOLOGY SOLUTIONS PRIVATE LIMITED" at bounding box center [123, 144] width 123 height 21
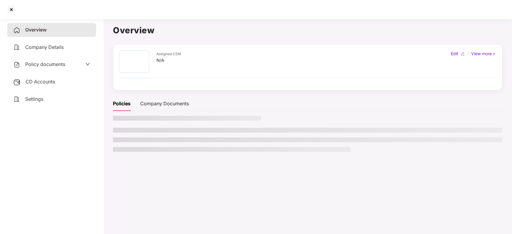
click at [126, 149] on li at bounding box center [231, 149] width 237 height 5
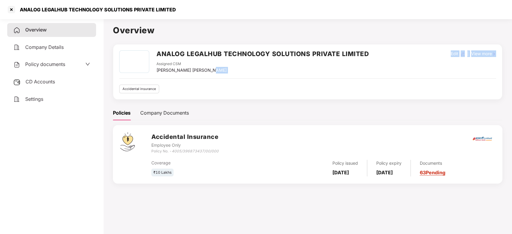
drag, startPoint x: 211, startPoint y: 69, endPoint x: 142, endPoint y: 74, distance: 69.2
click at [142, 74] on div "ANALOG LEGALHUB TECHNOLOGY SOLUTIONS PRIVATE LIMITED Assigned CSM [PERSON_NAME]…" at bounding box center [307, 71] width 377 height 43
click at [235, 66] on div "Assigned CSM [PERSON_NAME] [PERSON_NAME]" at bounding box center [262, 67] width 212 height 12
click at [9, 8] on div at bounding box center [12, 10] width 10 height 10
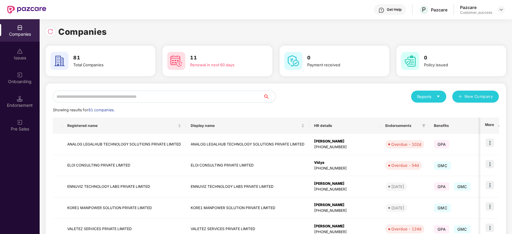
click at [94, 94] on input "text" at bounding box center [158, 97] width 210 height 12
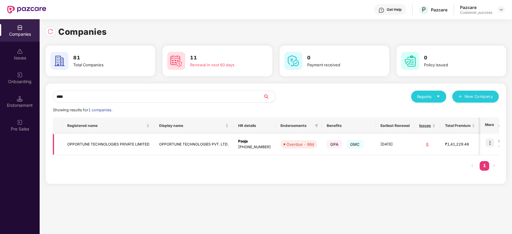
type input "****"
click at [493, 143] on img at bounding box center [489, 143] width 8 height 8
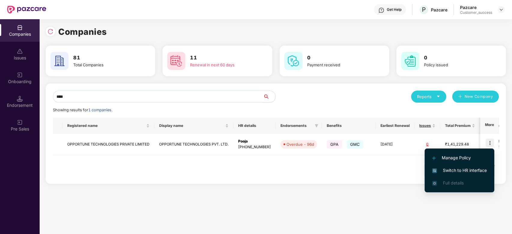
click at [452, 168] on span "Switch to HR interface" at bounding box center [459, 170] width 55 height 7
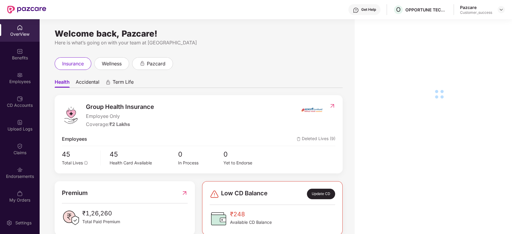
click at [23, 175] on div "Endorsements" at bounding box center [20, 176] width 40 height 6
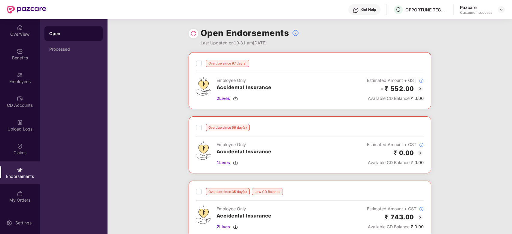
click at [420, 92] on img at bounding box center [419, 88] width 7 height 7
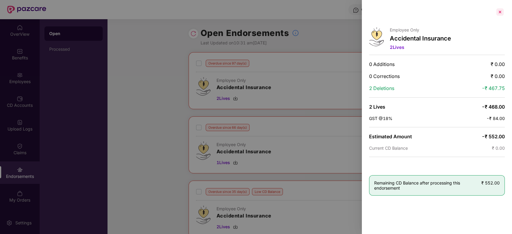
click at [500, 14] on div at bounding box center [500, 12] width 10 height 10
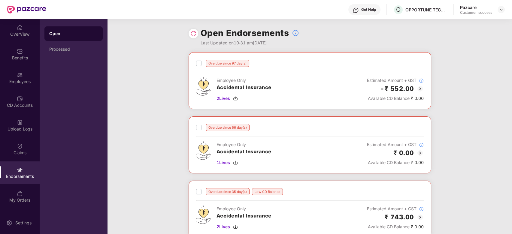
scroll to position [71, 0]
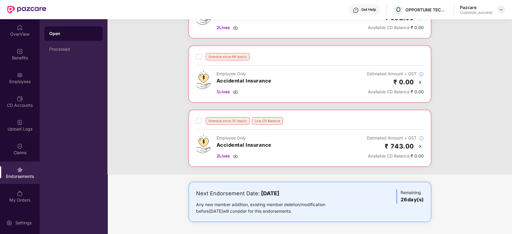
click at [499, 6] on div at bounding box center [500, 9] width 7 height 7
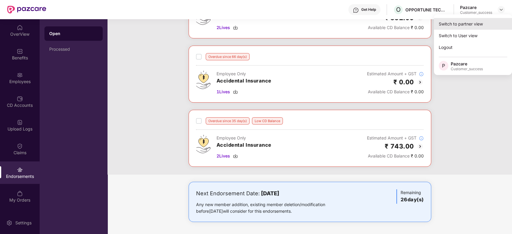
click at [466, 25] on div "Switch to partner view" at bounding box center [473, 24] width 78 height 12
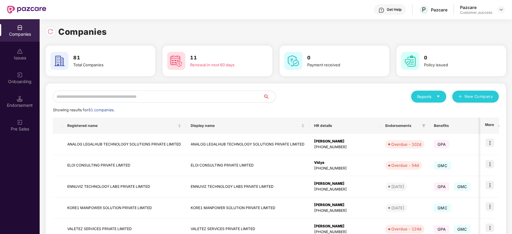
click at [127, 95] on input "text" at bounding box center [158, 97] width 210 height 12
click at [1, 190] on div "Companies Issues Onboarding Endorsement Pre Sales" at bounding box center [20, 126] width 40 height 215
click at [125, 96] on input "text" at bounding box center [158, 97] width 210 height 12
click at [17, 77] on img at bounding box center [20, 75] width 6 height 6
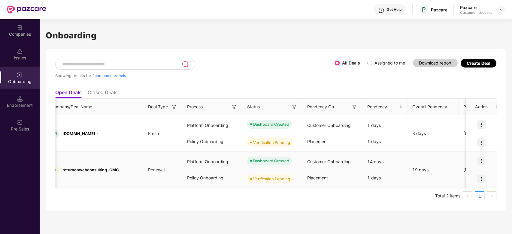
scroll to position [0, 0]
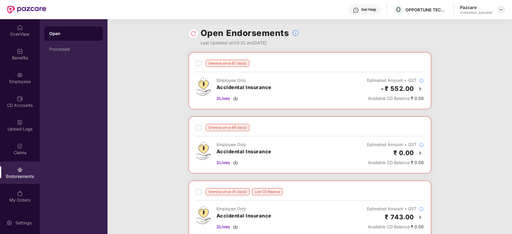
click at [501, 11] on img at bounding box center [500, 9] width 5 height 5
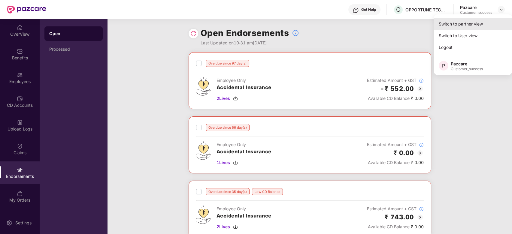
click at [463, 18] on div "Switch to partner view" at bounding box center [473, 24] width 78 height 12
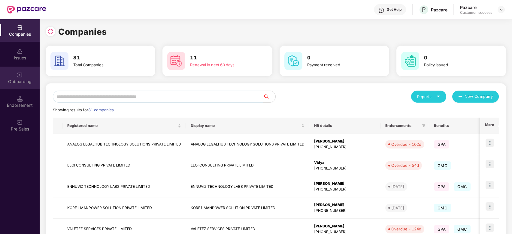
click at [19, 81] on div "Onboarding" at bounding box center [20, 82] width 40 height 6
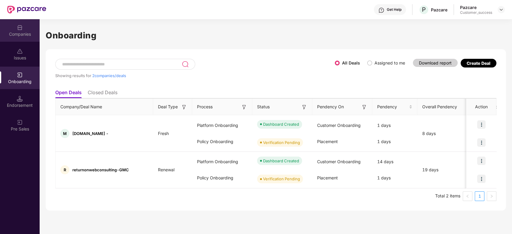
click at [24, 29] on div "Companies" at bounding box center [20, 30] width 40 height 23
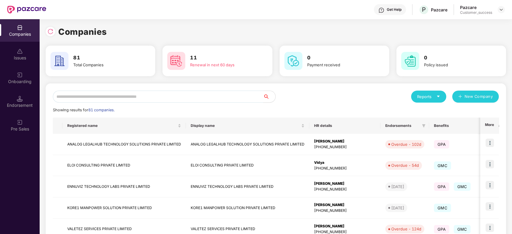
click at [81, 94] on input "text" at bounding box center [158, 97] width 210 height 12
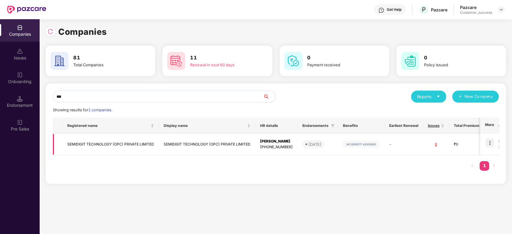
type input "***"
click at [111, 145] on td "SEMIDIGIT TECHNOLOGY (OPC) PRIVATE LIMITED" at bounding box center [110, 144] width 96 height 21
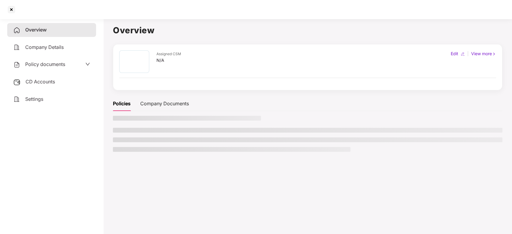
click at [111, 145] on main "Overview Assigned CSM N/A Edit | View more Policies Company Documents" at bounding box center [307, 134] width 408 height 234
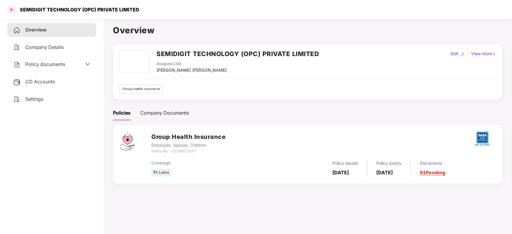
click at [10, 11] on div at bounding box center [12, 10] width 10 height 10
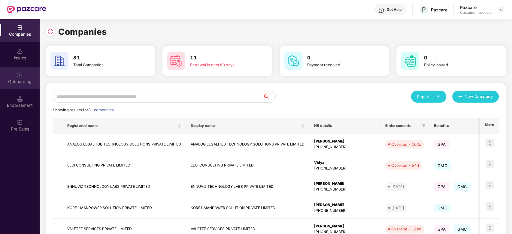
click at [20, 77] on img at bounding box center [20, 75] width 6 height 6
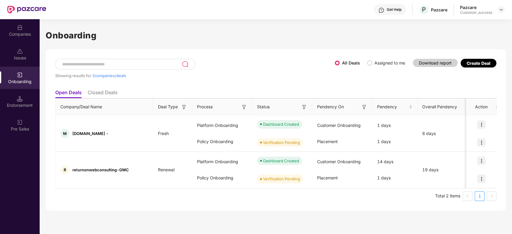
click at [98, 89] on ul "Open Deals Closed Deals" at bounding box center [275, 92] width 441 height 12
click at [100, 91] on li "Closed Deals" at bounding box center [103, 93] width 30 height 9
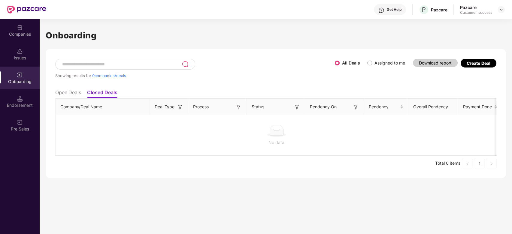
click at [73, 91] on li "Open Deals" at bounding box center [68, 93] width 26 height 9
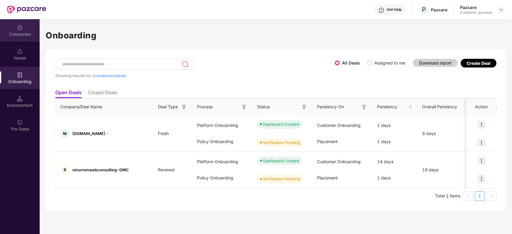
click at [23, 29] on img at bounding box center [20, 28] width 6 height 6
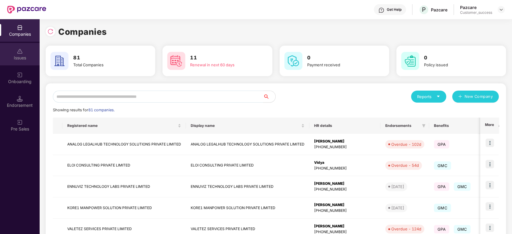
click at [20, 60] on div "Issues" at bounding box center [20, 58] width 40 height 6
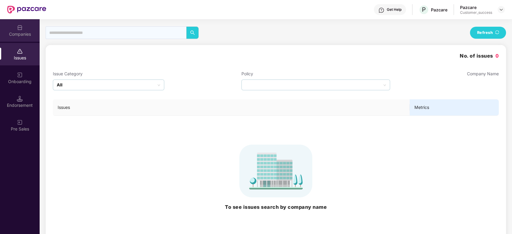
click at [15, 33] on div "Companies" at bounding box center [20, 34] width 40 height 6
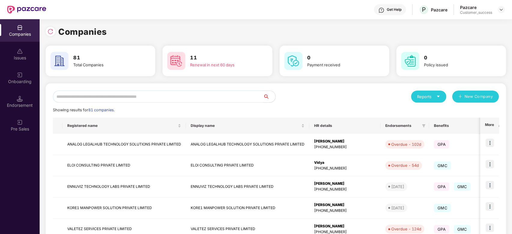
click at [95, 97] on input "text" at bounding box center [158, 97] width 210 height 12
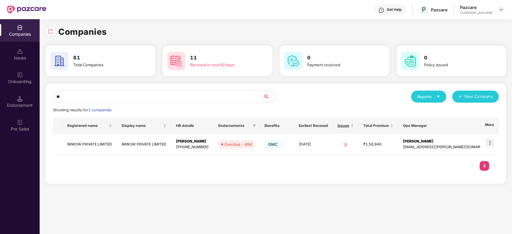
type input "*"
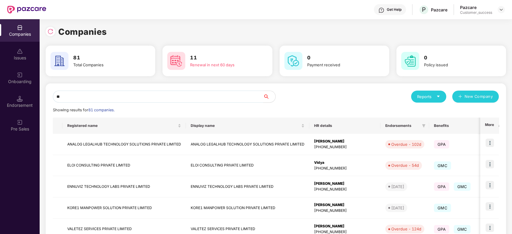
type input "*"
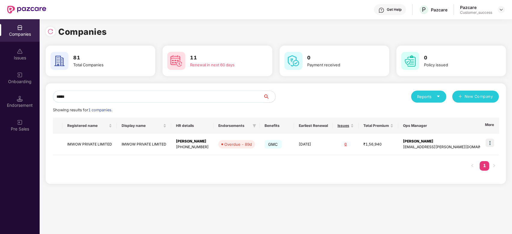
type input "*****"
